Goal: Task Accomplishment & Management: Use online tool/utility

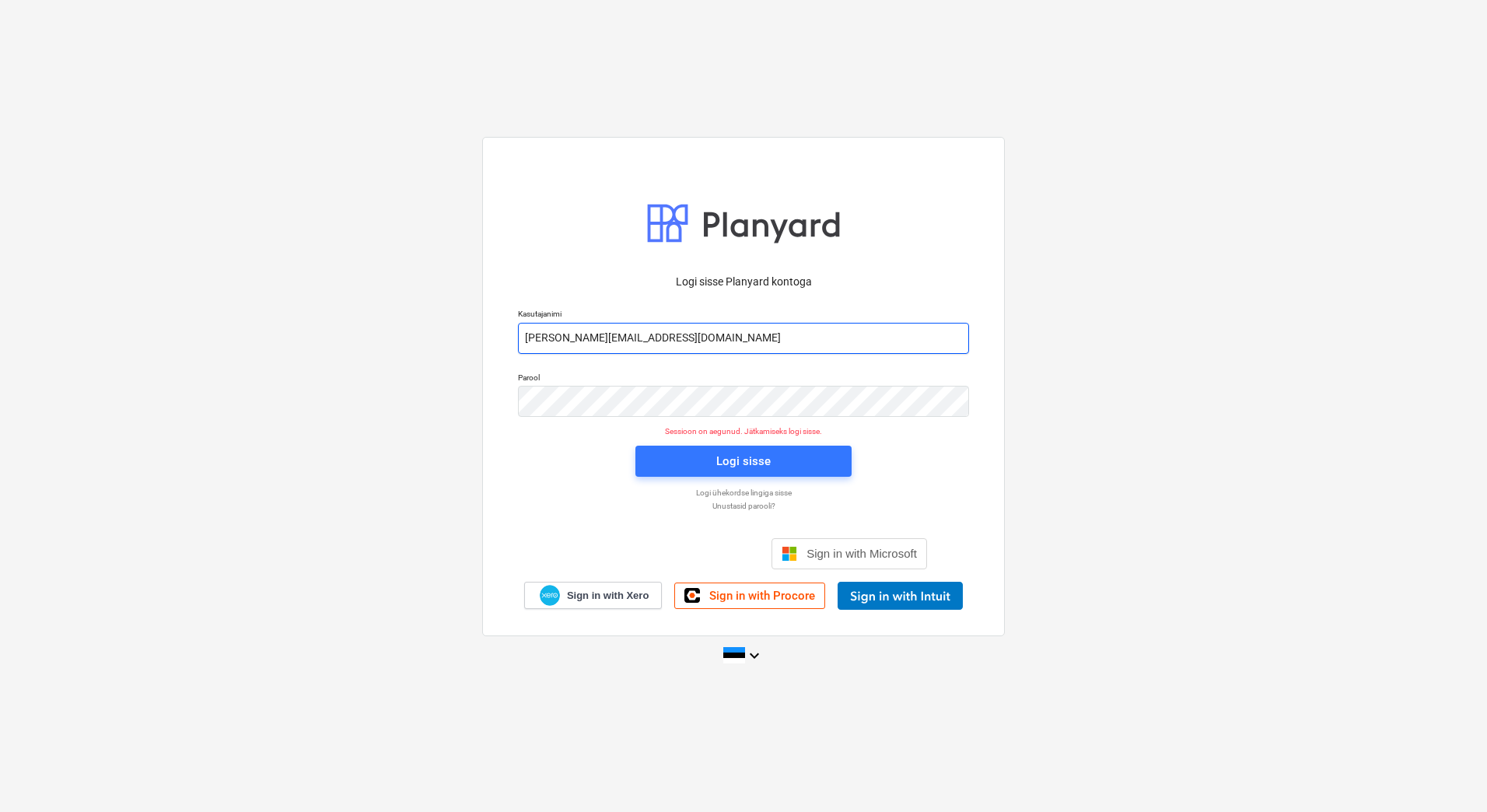
drag, startPoint x: 585, startPoint y: 334, endPoint x: 590, endPoint y: 343, distance: 10.3
click at [585, 334] on input "[PERSON_NAME][EMAIL_ADDRESS][DOMAIN_NAME]" at bounding box center [744, 338] width 451 height 31
type input "[EMAIL_ADDRESS][DOMAIN_NAME]"
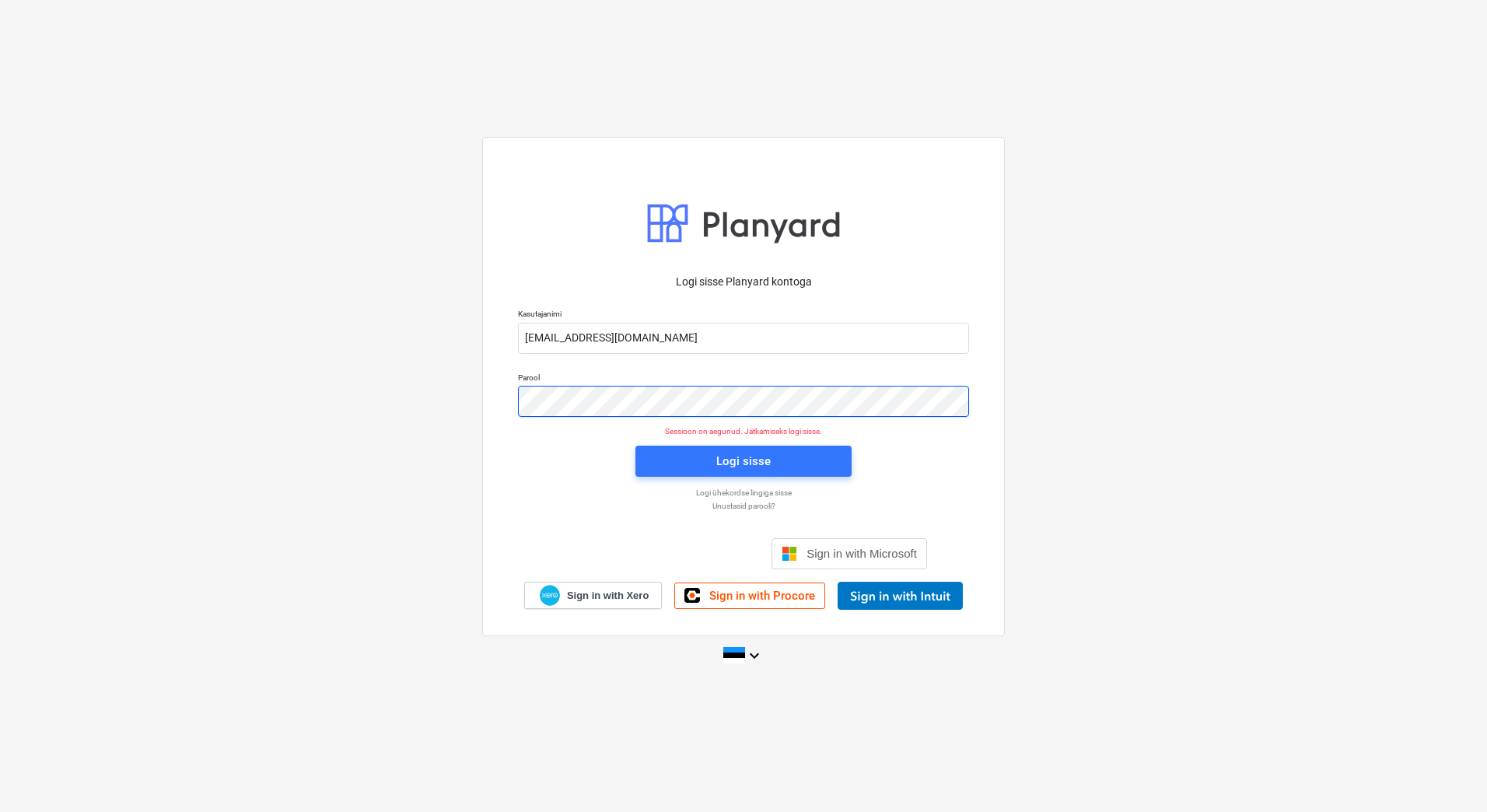
click at [496, 391] on div "Logi sisse Planyard kontoga Kasutajanimi [EMAIL_ADDRESS][DOMAIN_NAME] Parool Se…" at bounding box center [744, 385] width 523 height 498
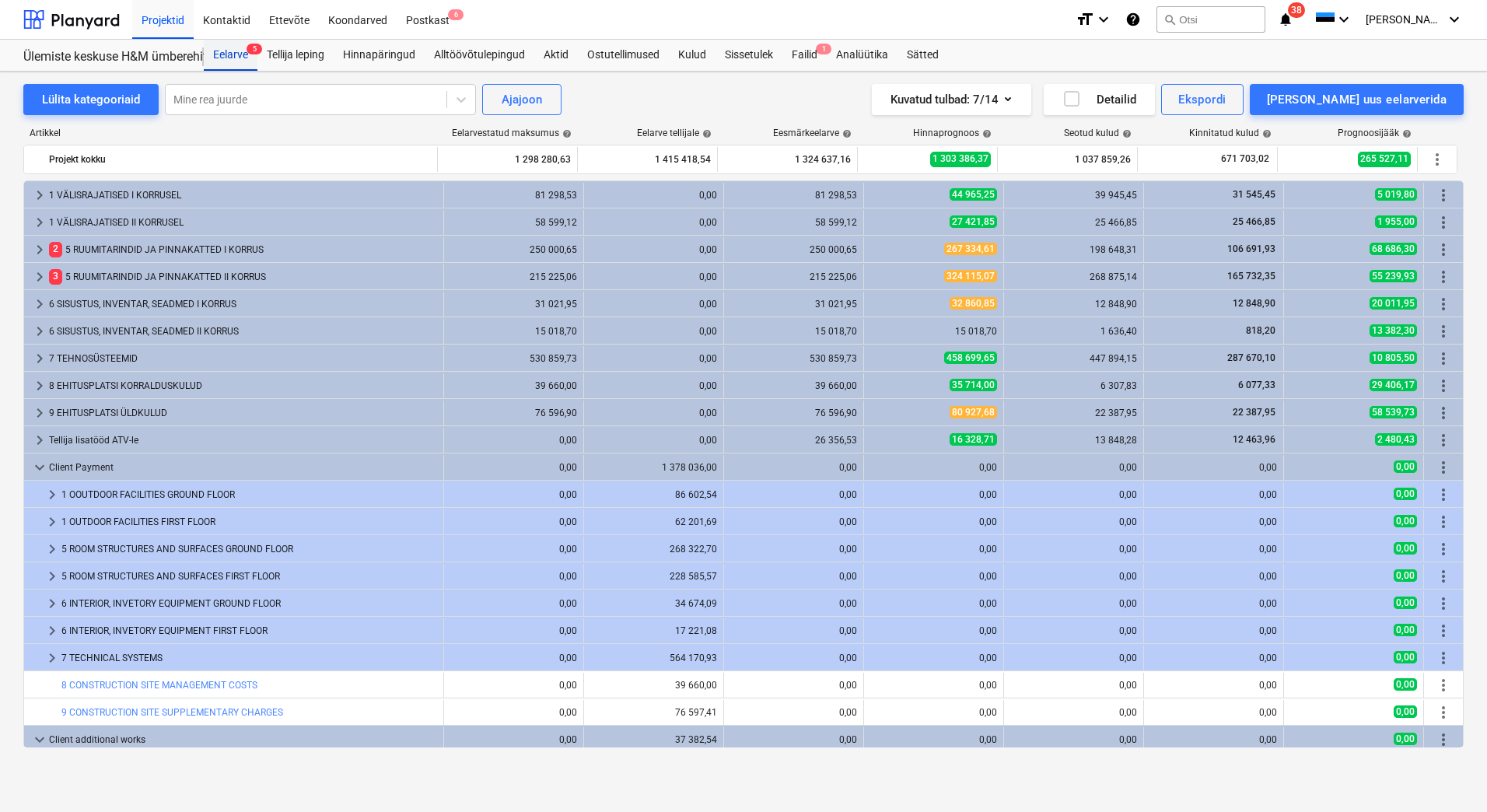
click at [235, 51] on div "Eelarve 5" at bounding box center [230, 55] width 53 height 31
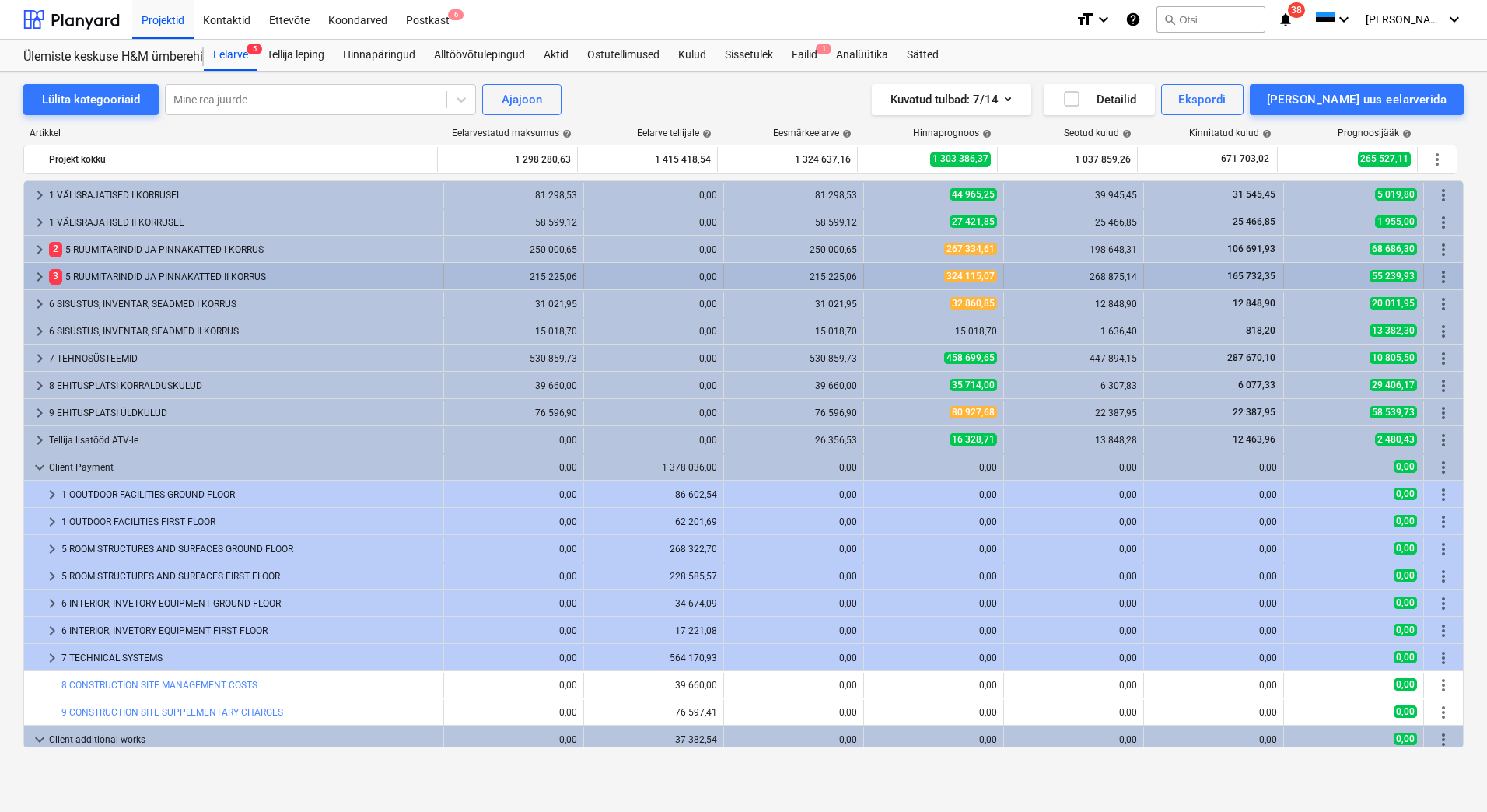
click at [41, 275] on span "keyboard_arrow_right" at bounding box center [39, 276] width 18 height 18
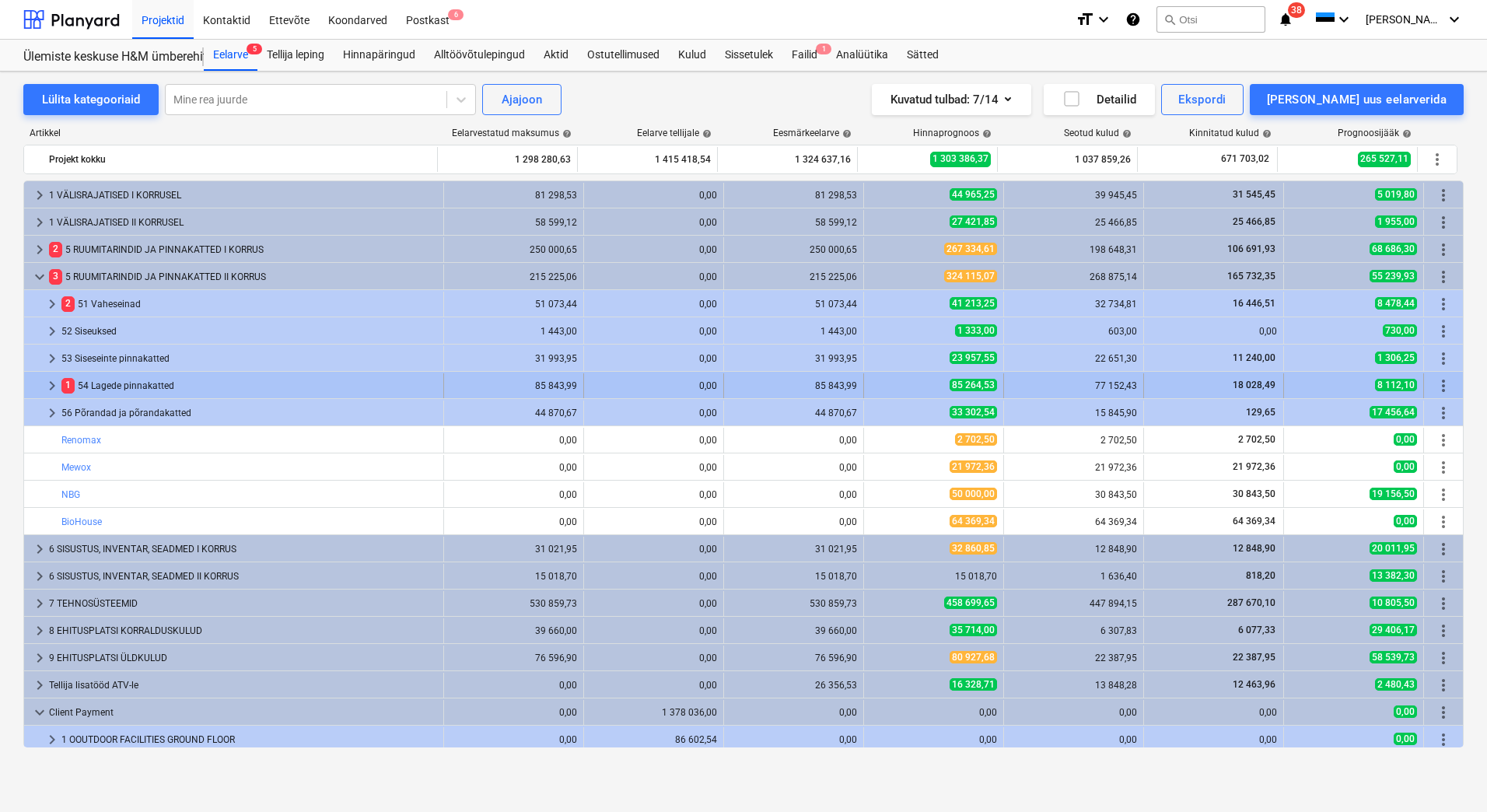
click at [46, 382] on span "keyboard_arrow_right" at bounding box center [51, 385] width 18 height 18
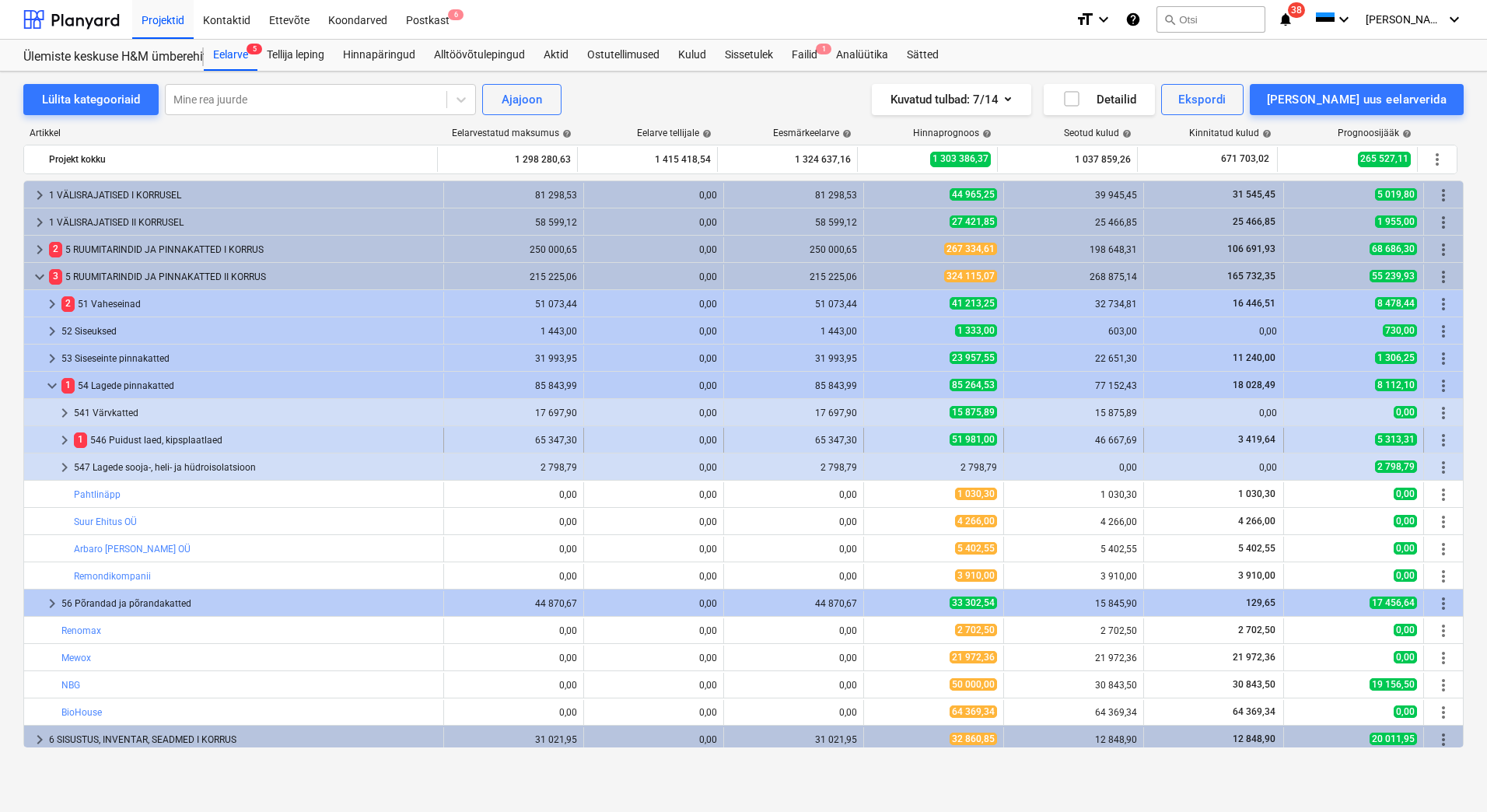
click at [65, 437] on span "keyboard_arrow_right" at bounding box center [64, 439] width 18 height 18
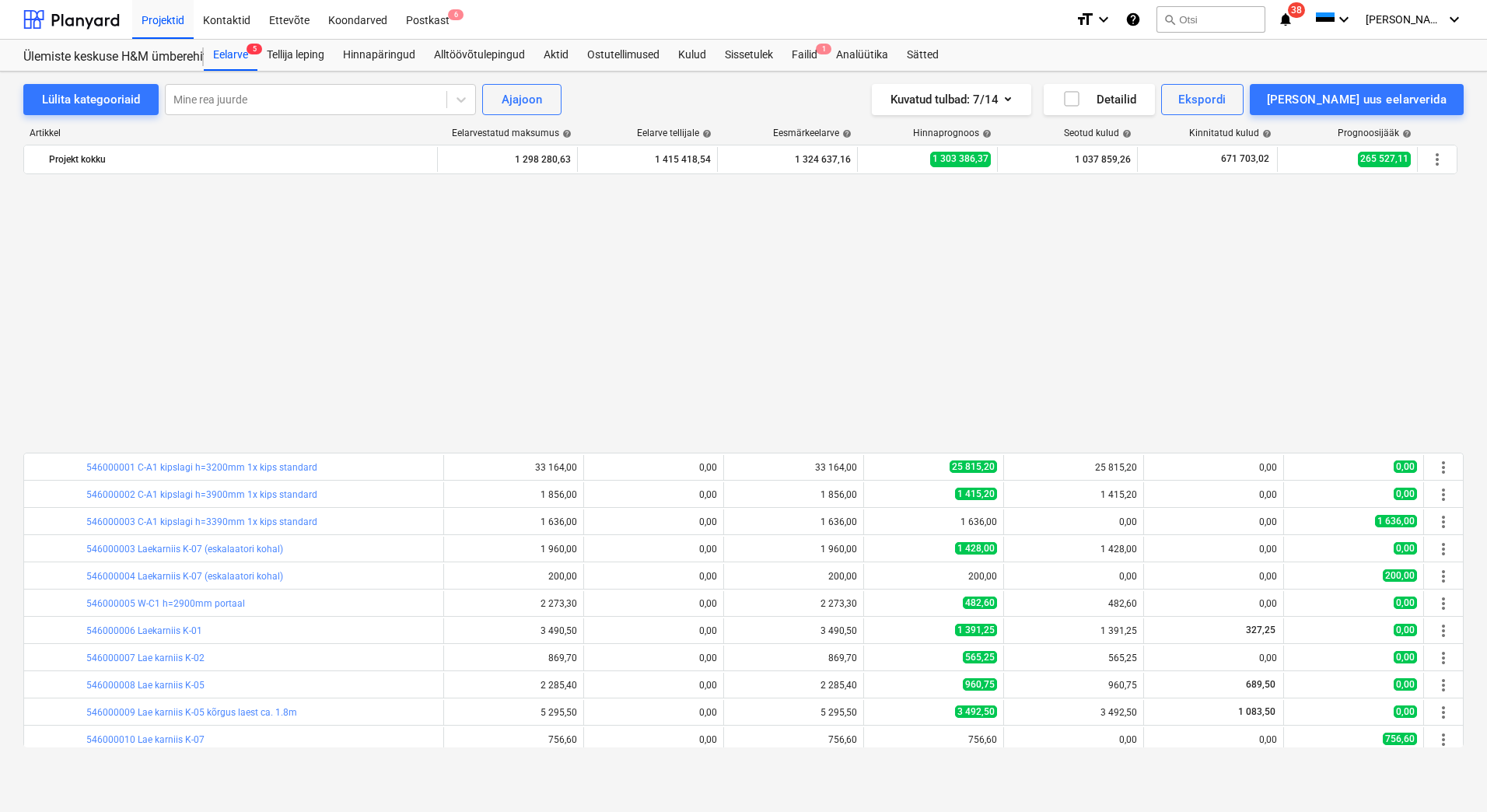
scroll to position [311, 0]
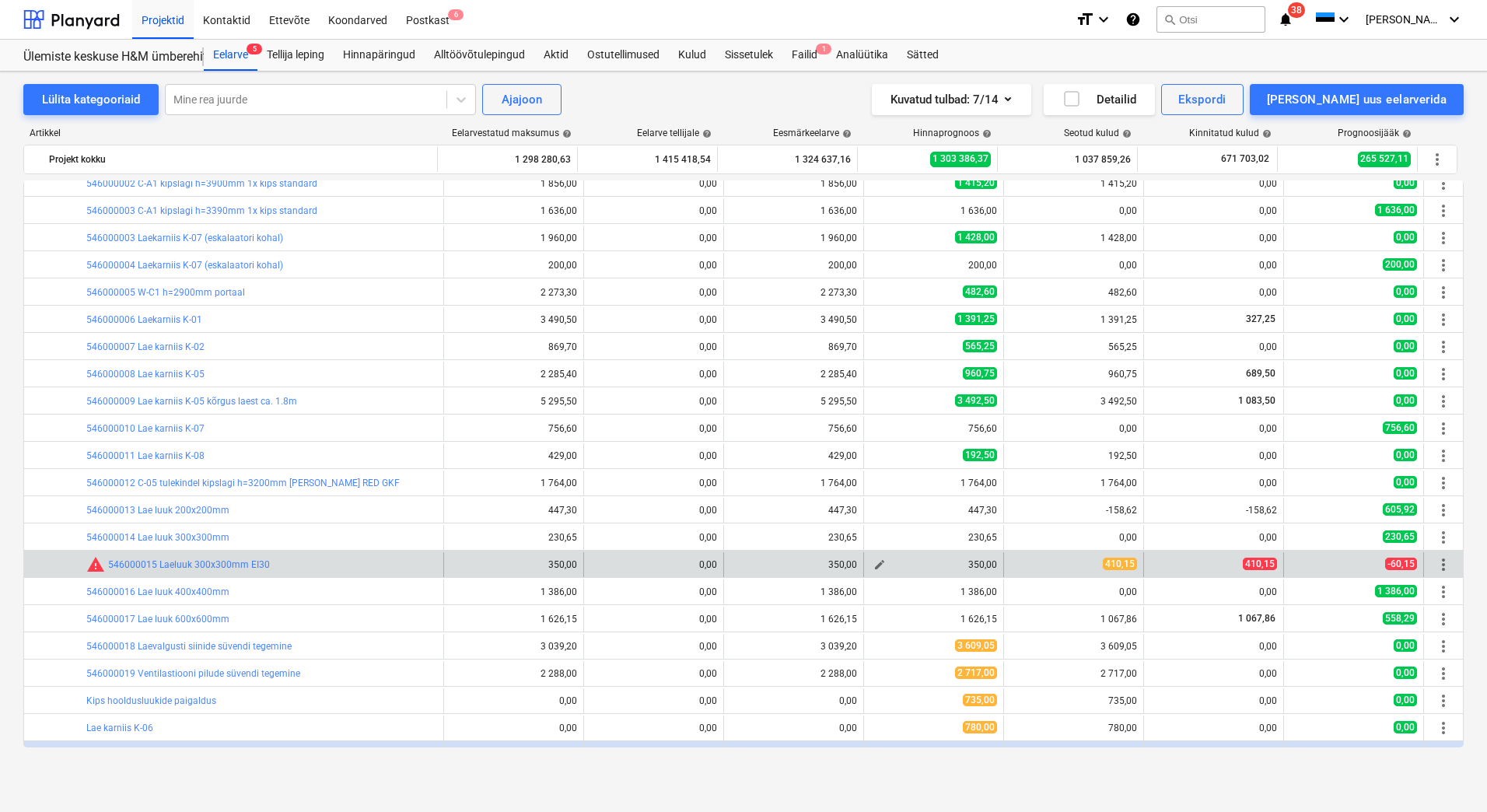
click at [870, 566] on button "edit" at bounding box center [879, 564] width 18 height 18
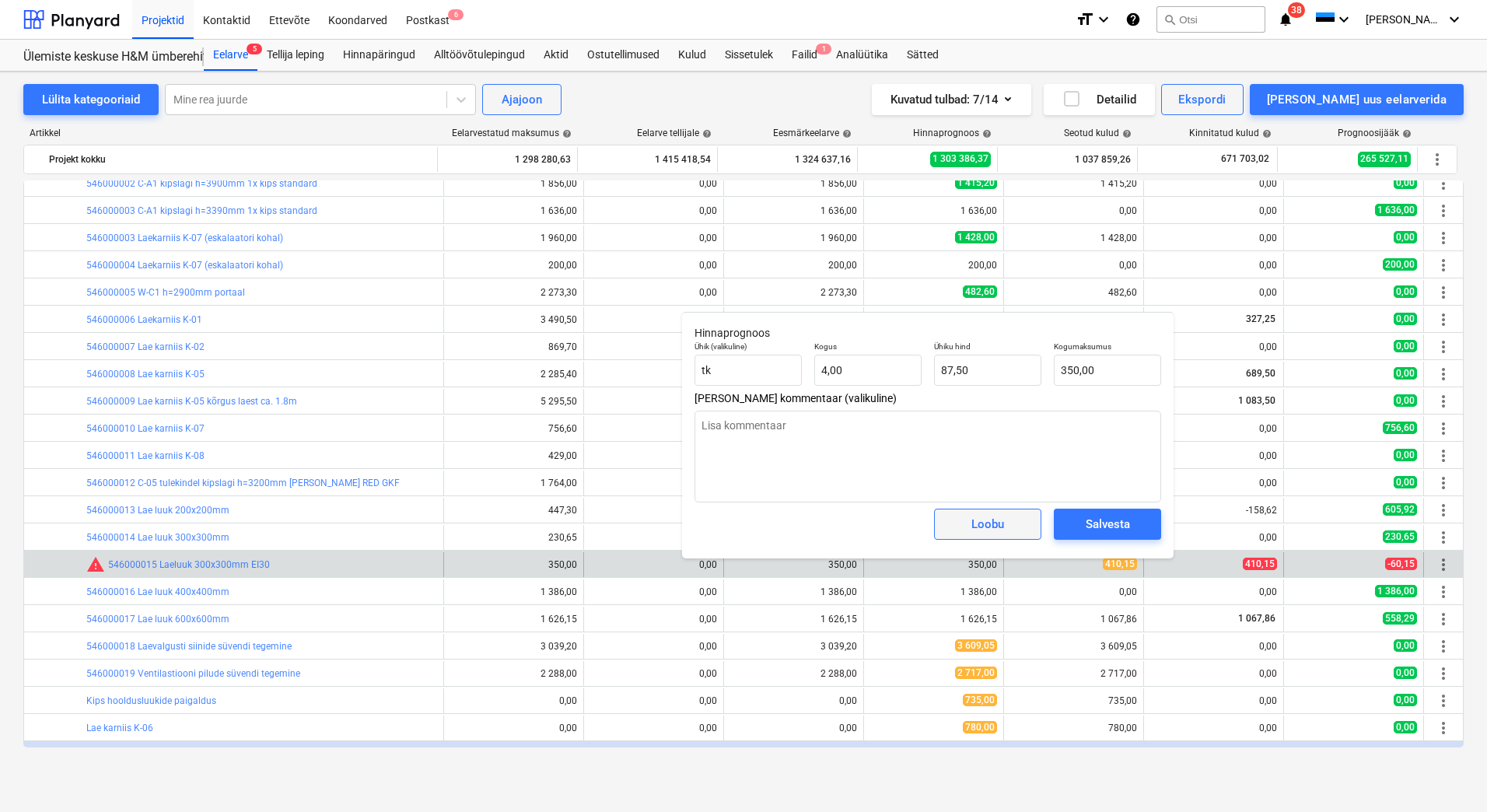
click at [1015, 521] on span "Loobu" at bounding box center [987, 524] width 69 height 20
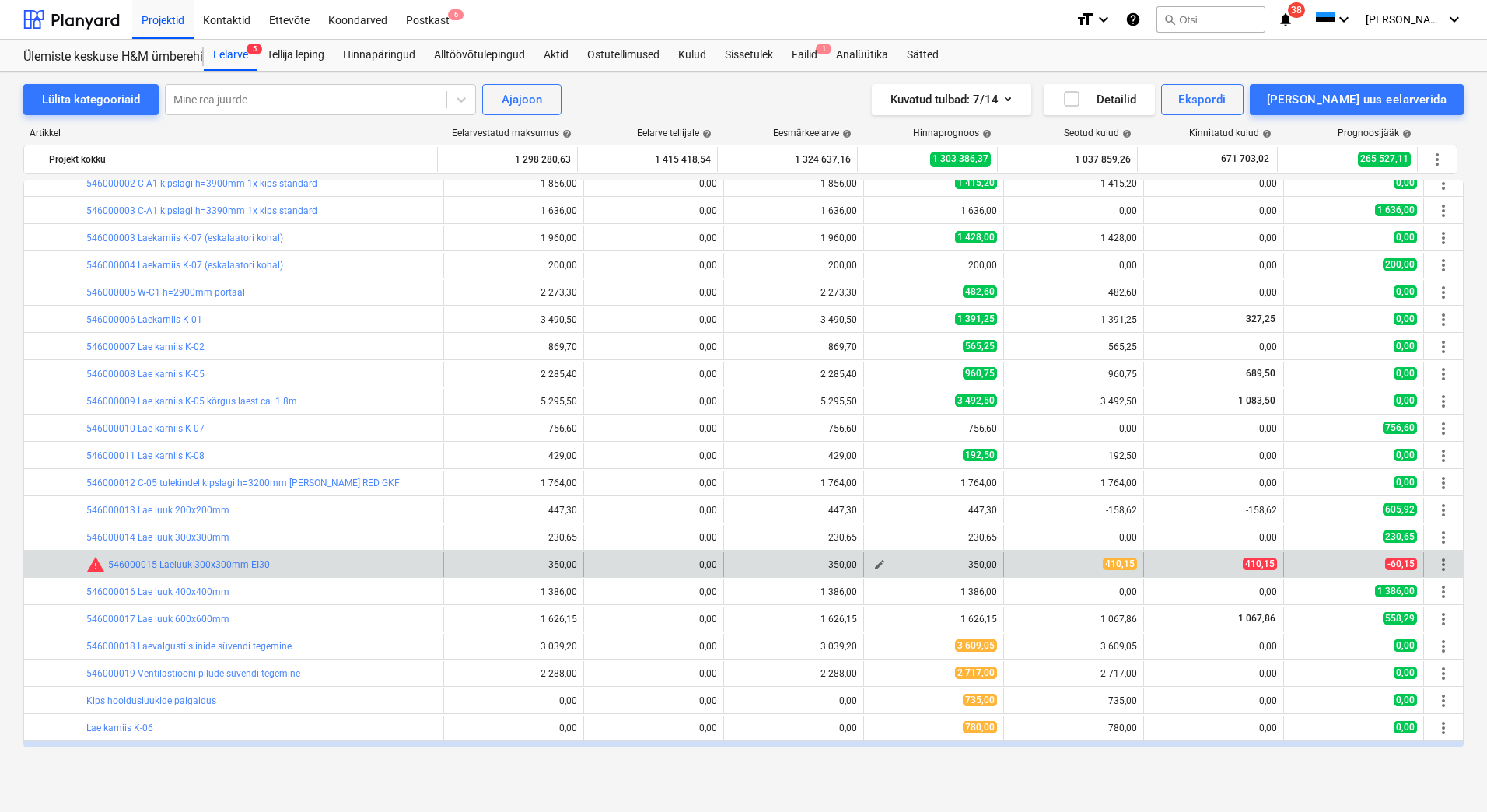
click at [874, 567] on span "edit" at bounding box center [879, 564] width 13 height 13
type textarea "x"
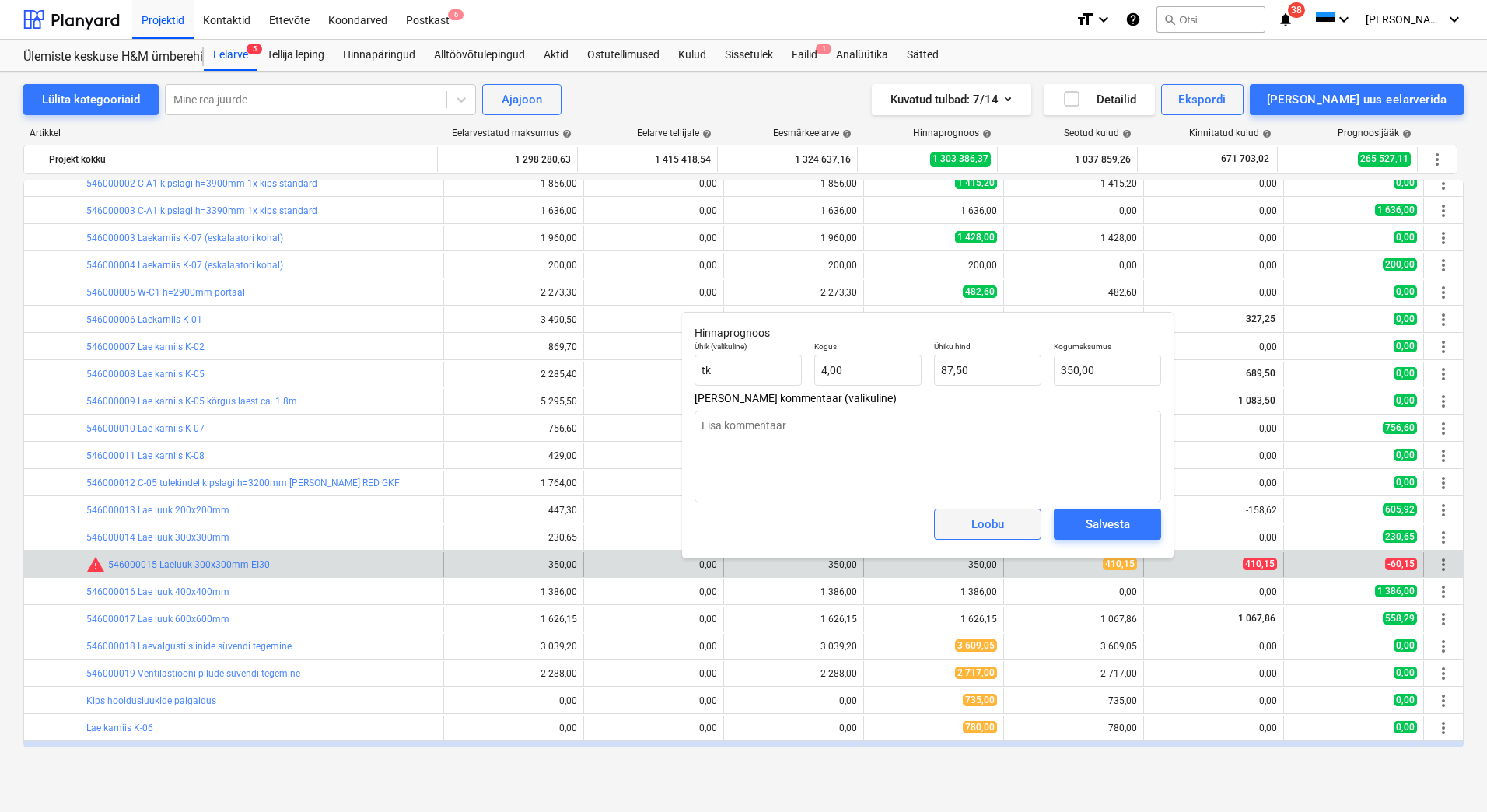
click at [994, 520] on div "Loobu" at bounding box center [987, 524] width 33 height 20
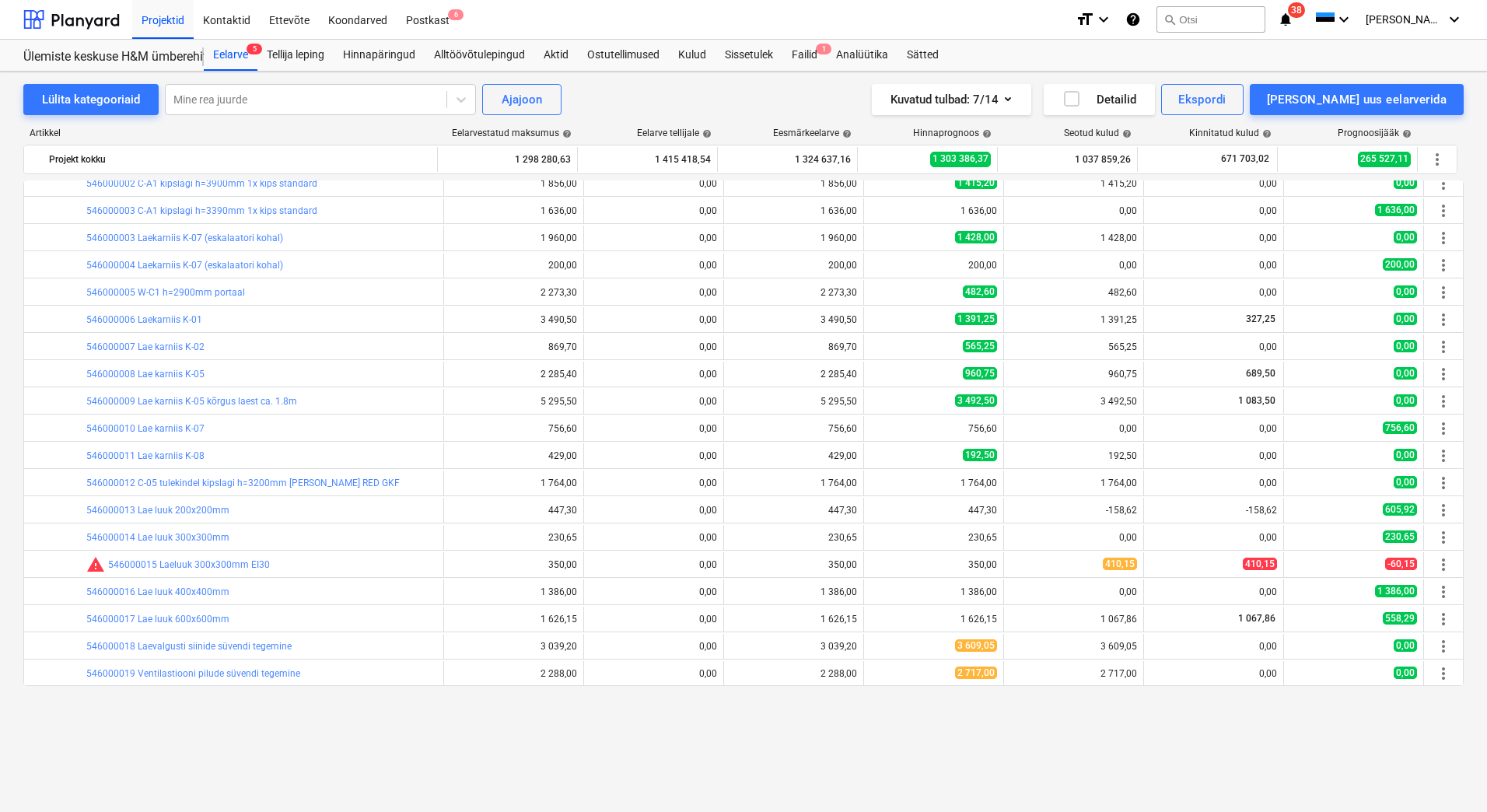
scroll to position [0, 0]
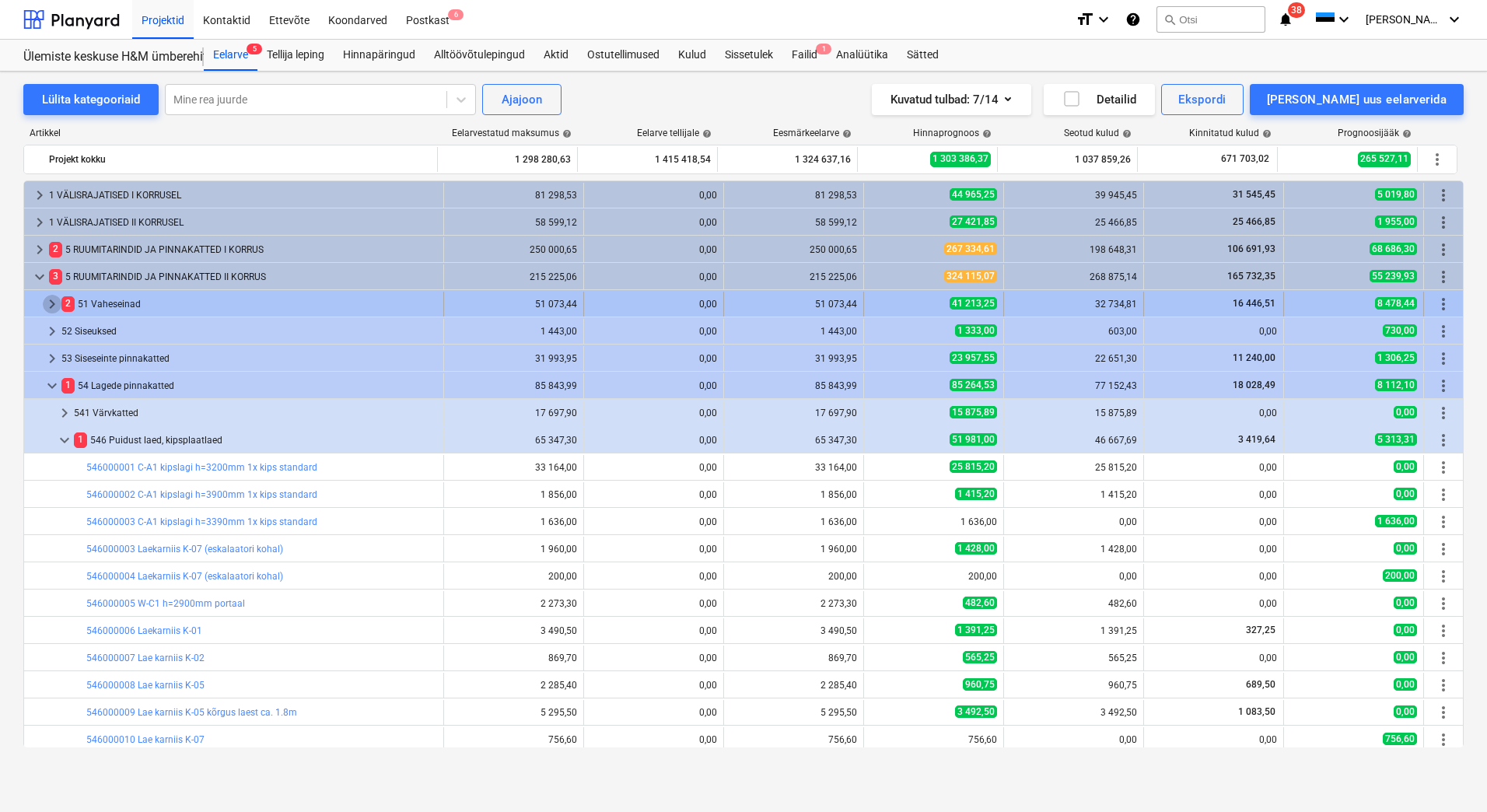
click at [53, 305] on span "keyboard_arrow_right" at bounding box center [51, 304] width 18 height 18
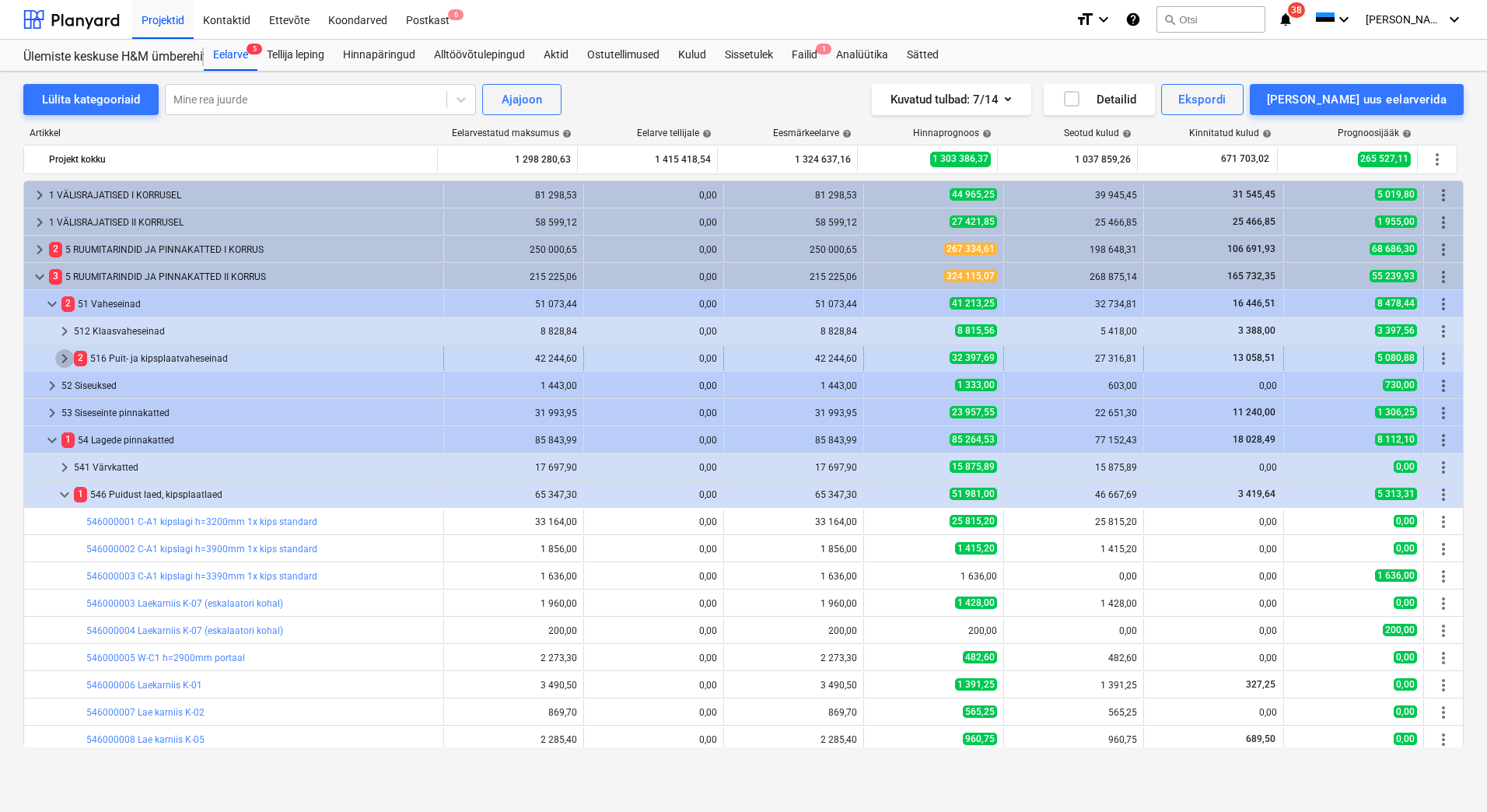
click at [69, 358] on span "keyboard_arrow_right" at bounding box center [64, 358] width 18 height 18
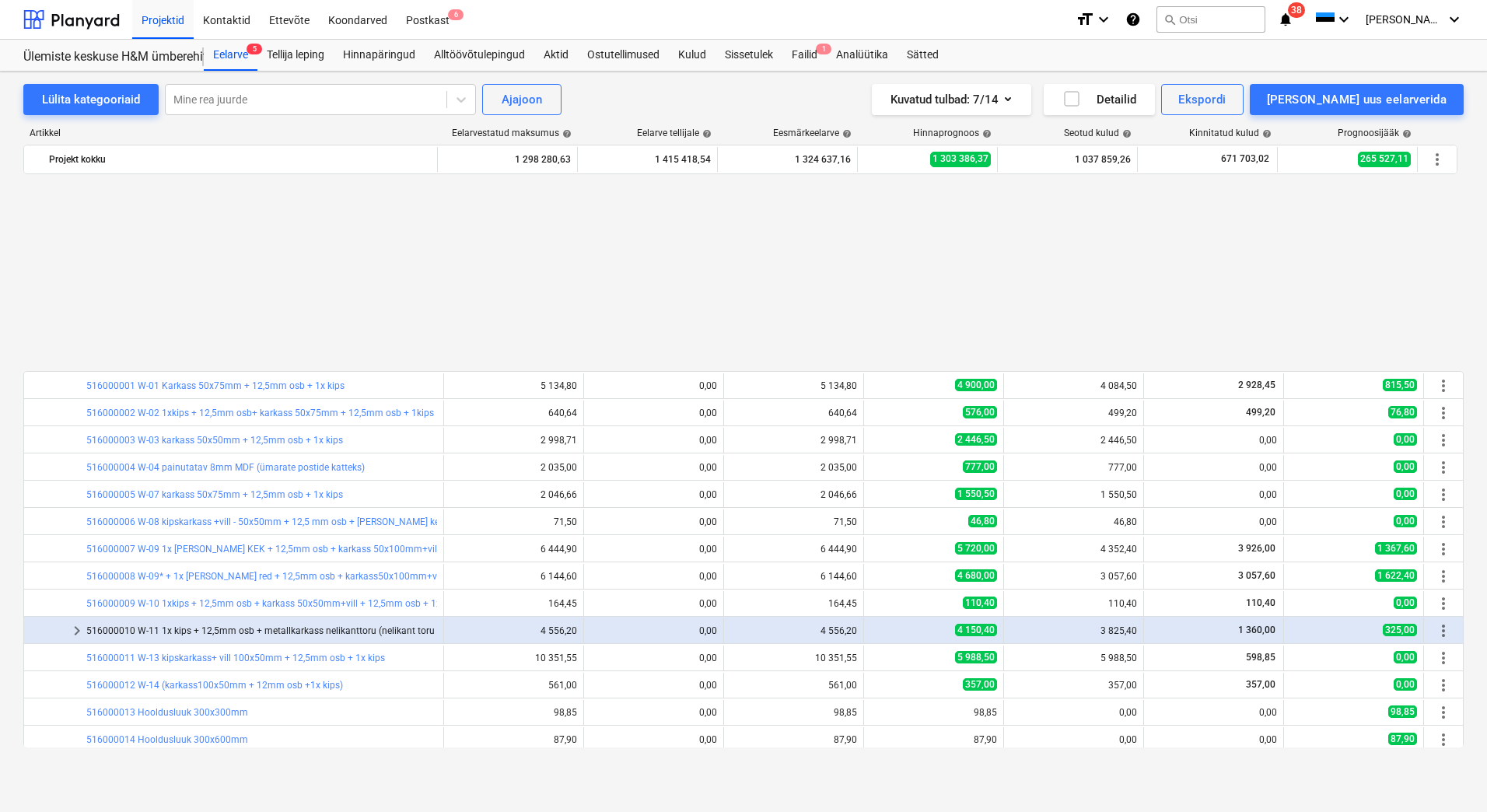
scroll to position [233, 0]
